Goal: Book appointment/travel/reservation

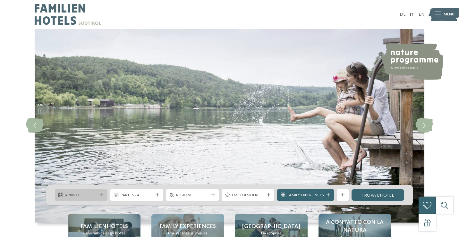
click at [73, 195] on span "Arrivo" at bounding box center [81, 195] width 32 height 6
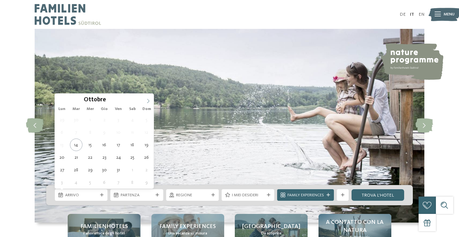
click at [147, 101] on icon at bounding box center [148, 101] width 4 height 4
type div "31.12.2025"
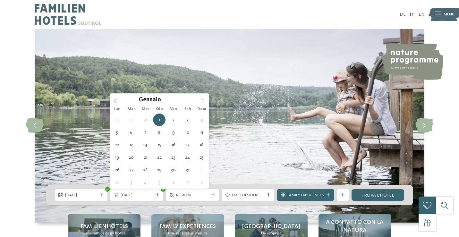
type input "****"
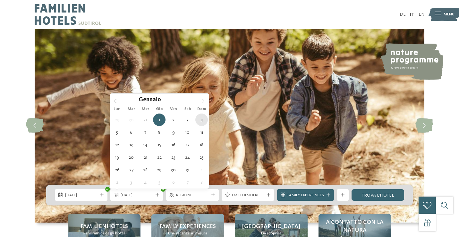
type div "04.01.2026"
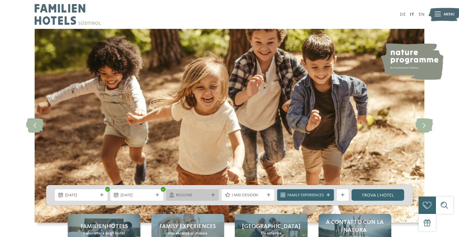
click at [197, 195] on span "Regione" at bounding box center [192, 195] width 32 height 6
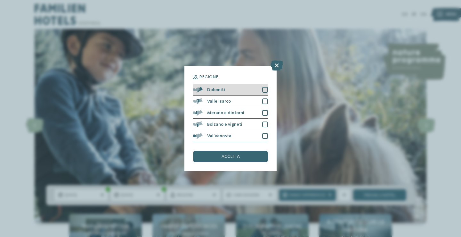
click at [220, 87] on span "Dolomiti" at bounding box center [216, 89] width 18 height 4
click at [228, 154] on span "accetta" at bounding box center [231, 156] width 18 height 4
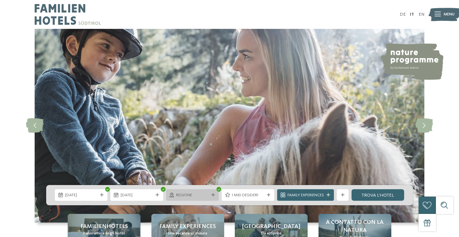
click at [192, 195] on span "Regione" at bounding box center [192, 195] width 32 height 6
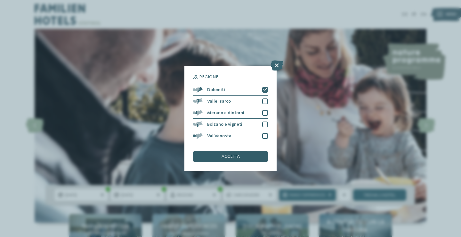
click at [228, 154] on span "accetta" at bounding box center [231, 156] width 18 height 4
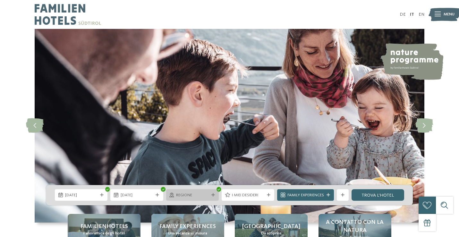
click at [211, 194] on icon at bounding box center [213, 195] width 4 height 4
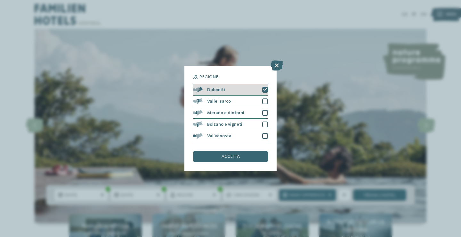
click at [213, 87] on span "Dolomiti" at bounding box center [216, 89] width 18 height 4
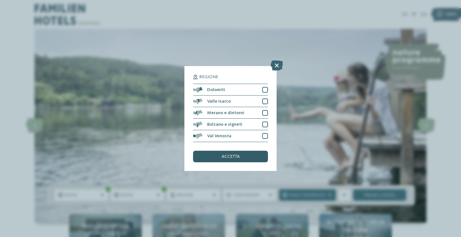
click at [223, 154] on span "accetta" at bounding box center [231, 156] width 18 height 4
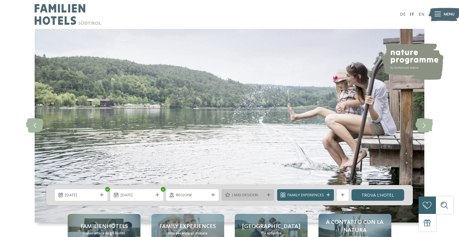
click at [242, 196] on span "I miei desideri" at bounding box center [248, 195] width 32 height 6
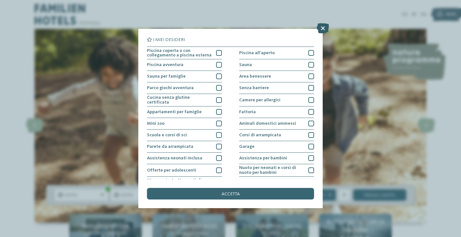
click at [324, 27] on icon at bounding box center [323, 28] width 12 height 10
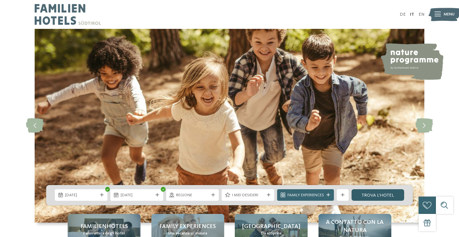
click at [377, 194] on link "trova l’hotel" at bounding box center [377, 195] width 53 height 12
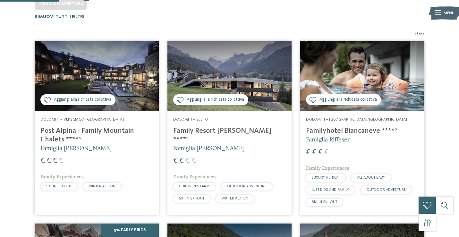
drag, startPoint x: 458, startPoint y: 54, endPoint x: 460, endPoint y: 74, distance: 20.3
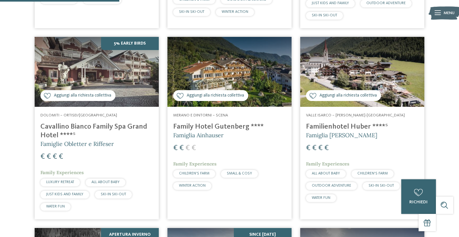
scroll to position [373, 0]
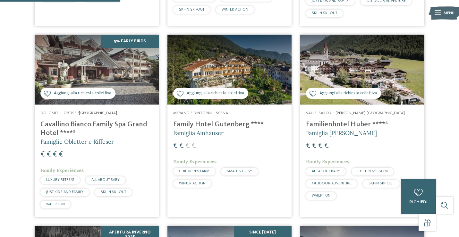
click at [82, 123] on h4 "Cavallino Bianco Family Spa Grand Hotel ****ˢ" at bounding box center [96, 128] width 112 height 17
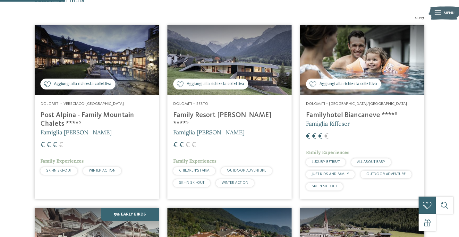
scroll to position [202, 0]
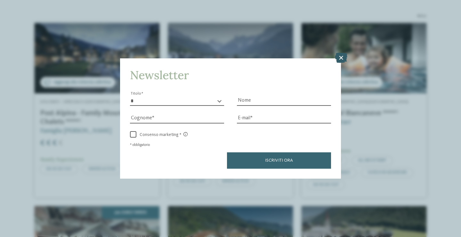
click at [339, 53] on icon at bounding box center [341, 58] width 12 height 10
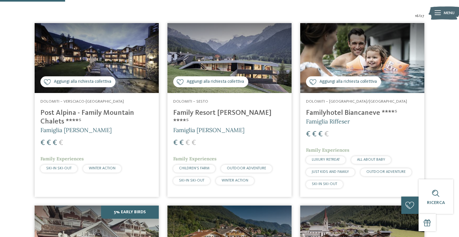
click at [210, 112] on h4 "Family Resort [PERSON_NAME] ****ˢ" at bounding box center [229, 117] width 112 height 17
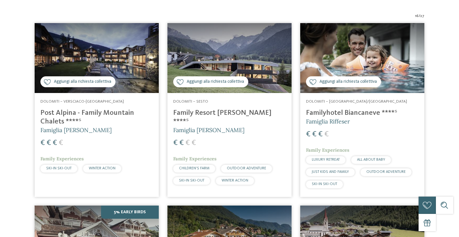
scroll to position [0, 0]
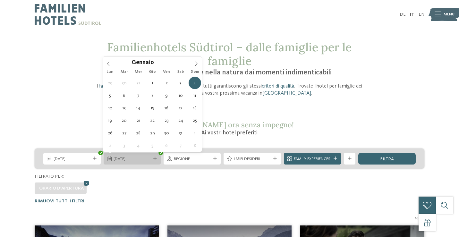
click at [137, 158] on span "04.01.2026" at bounding box center [131, 159] width 37 height 6
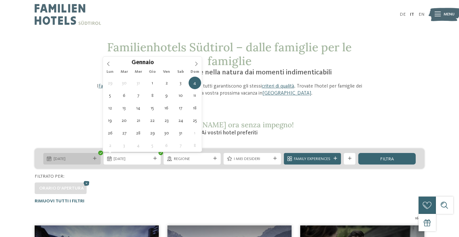
click at [68, 160] on span "31.12.2025" at bounding box center [72, 159] width 37 height 6
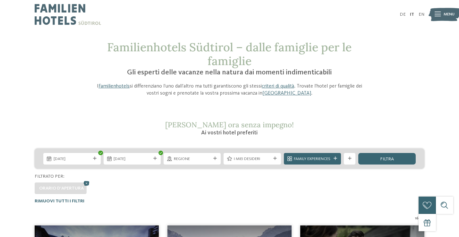
click at [137, 177] on div "Filtrato per:" at bounding box center [229, 176] width 389 height 6
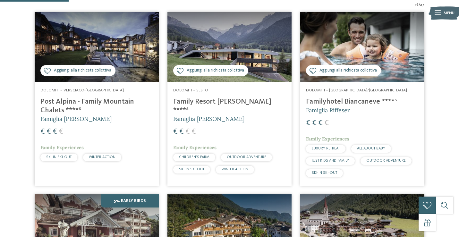
scroll to position [225, 0]
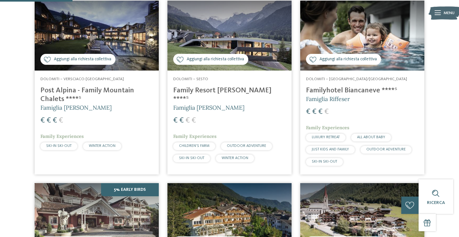
click at [371, 90] on h4 "Familyhotel Biancaneve ****ˢ" at bounding box center [362, 90] width 112 height 9
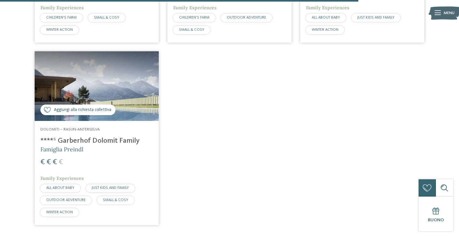
scroll to position [1114, 0]
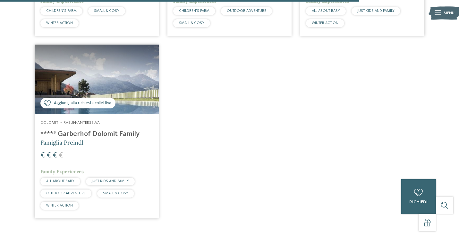
click at [113, 133] on h4 "****ˢ Garberhof Dolomit Family" at bounding box center [96, 134] width 112 height 9
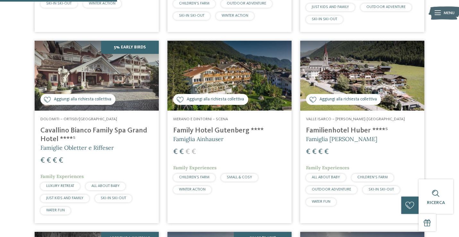
scroll to position [371, 0]
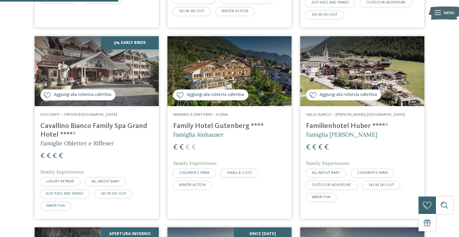
click at [110, 123] on h4 "Cavallino Bianco Family Spa Grand Hotel ****ˢ" at bounding box center [96, 130] width 112 height 17
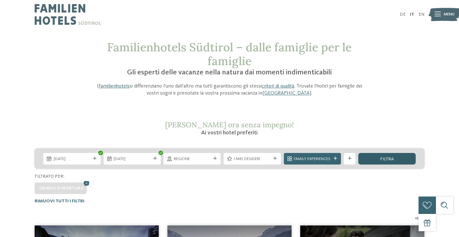
click at [390, 158] on span "filtra" at bounding box center [387, 159] width 14 height 4
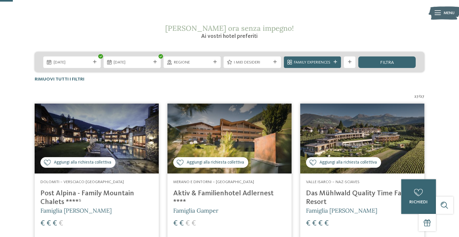
scroll to position [28, 0]
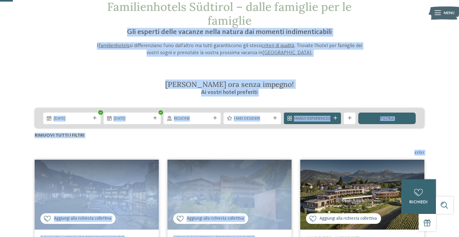
drag, startPoint x: 458, startPoint y: 37, endPoint x: 458, endPoint y: -14, distance: 50.6
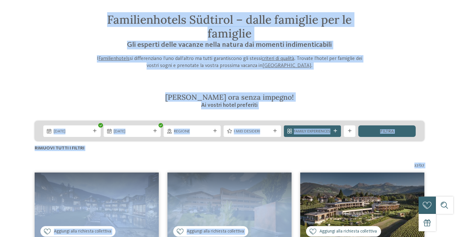
scroll to position [0, 0]
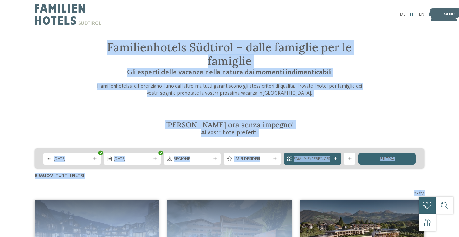
click at [412, 12] on link "IT" at bounding box center [412, 14] width 4 height 4
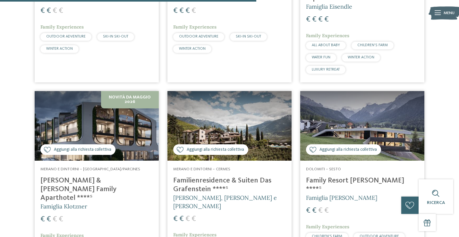
scroll to position [1084, 0]
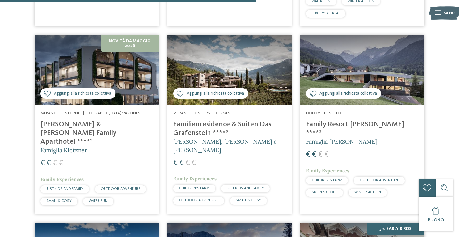
click at [338, 125] on h4 "Family Resort [PERSON_NAME] ****ˢ" at bounding box center [362, 128] width 112 height 17
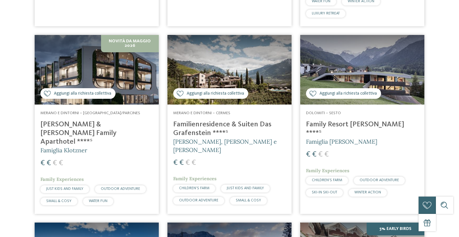
scroll to position [0, 0]
